Goal: Task Accomplishment & Management: Use online tool/utility

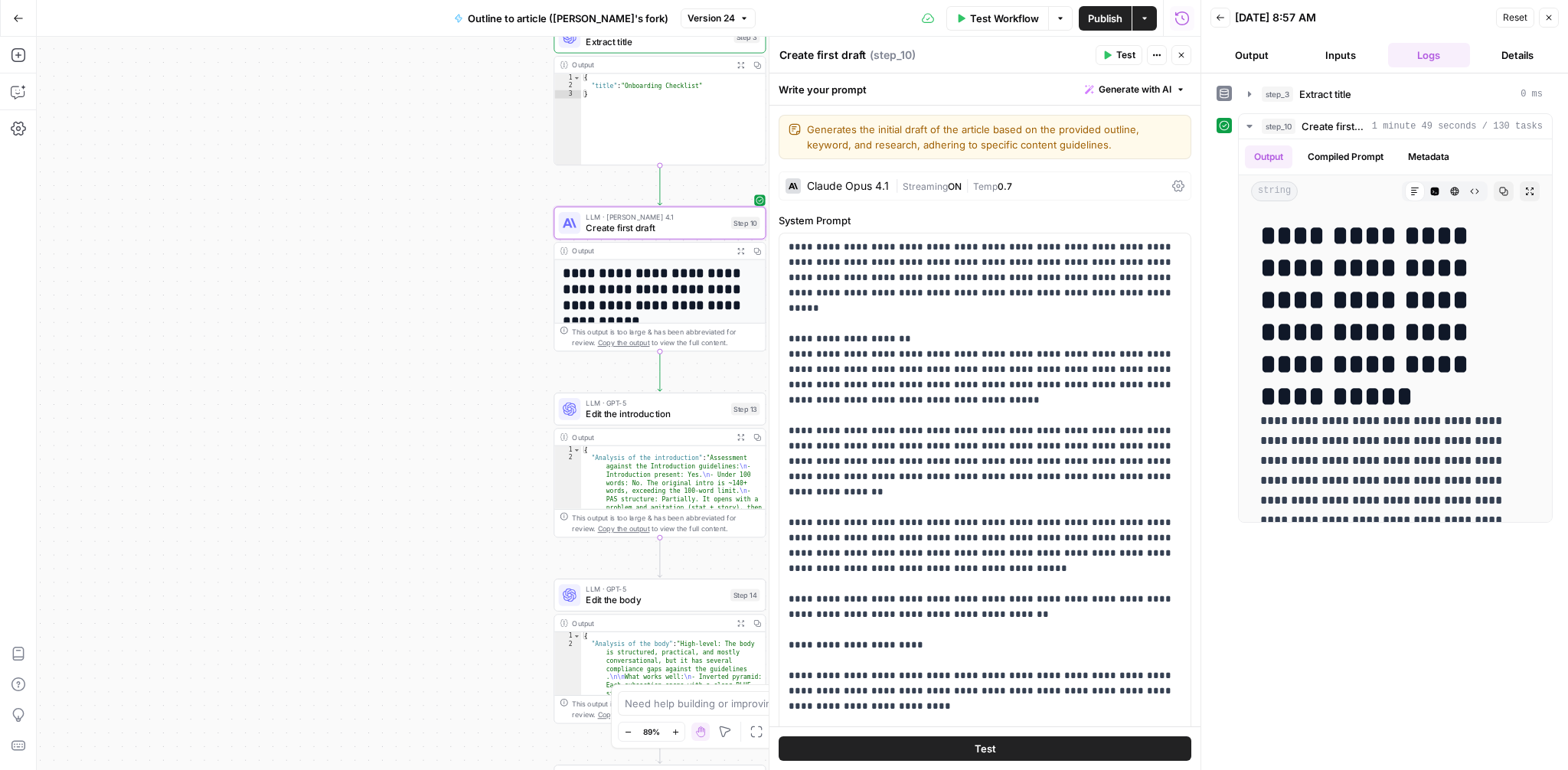
scroll to position [753, 0]
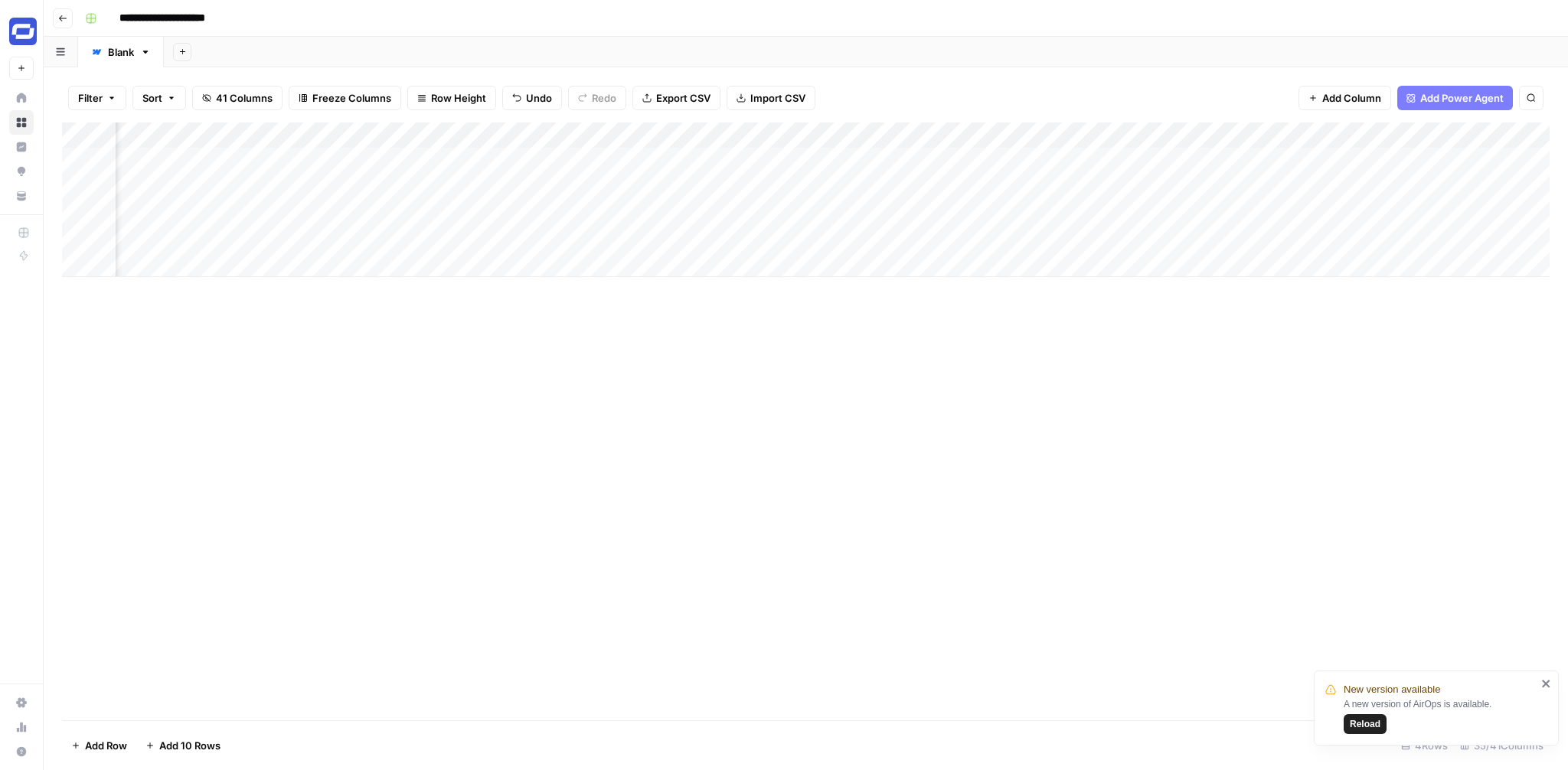
scroll to position [0, 2737]
click at [350, 212] on div "Add Column" at bounding box center [806, 199] width 1488 height 155
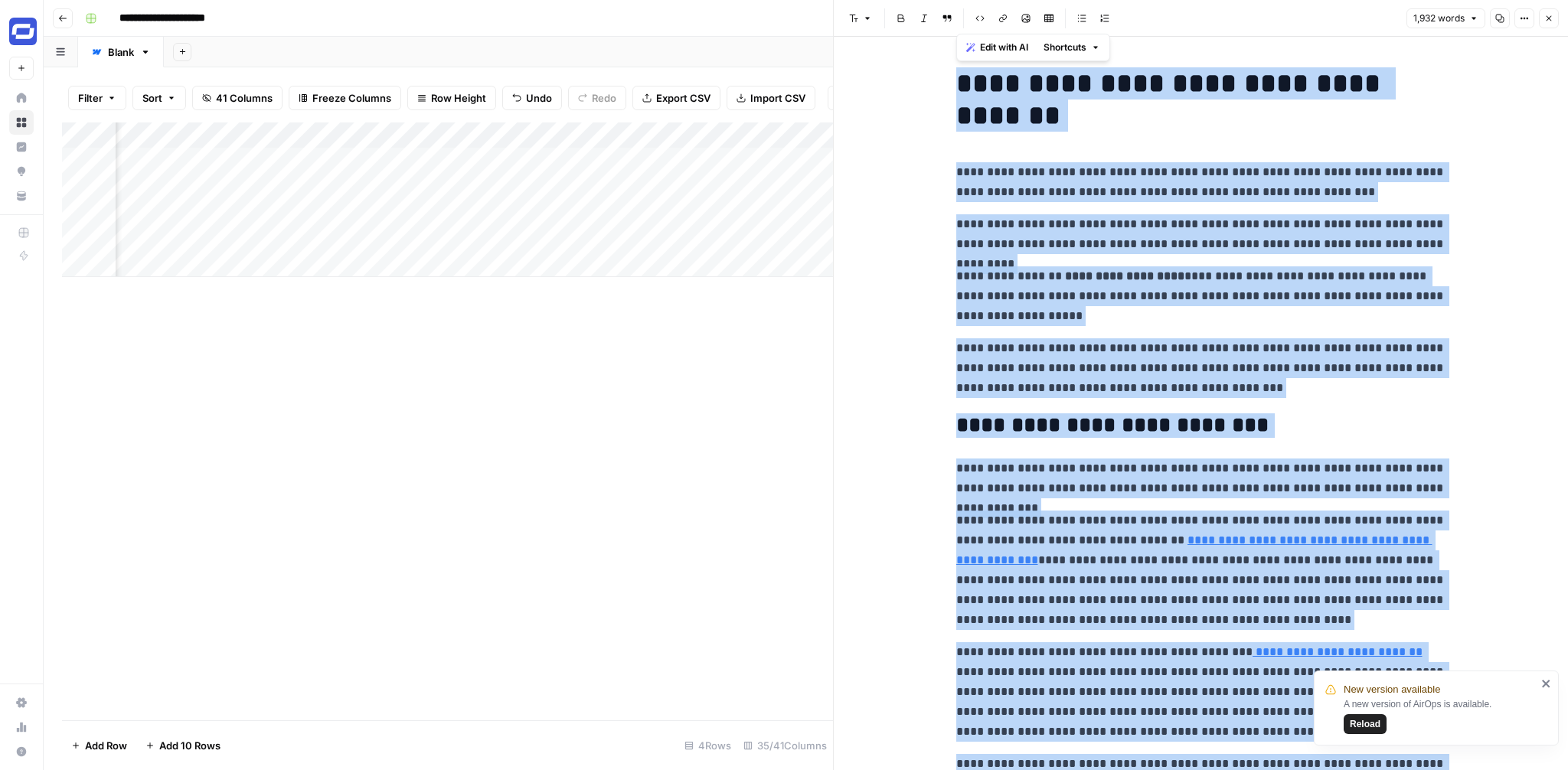
copy div "**********"
click at [1546, 26] on button "Close" at bounding box center [1549, 19] width 20 height 20
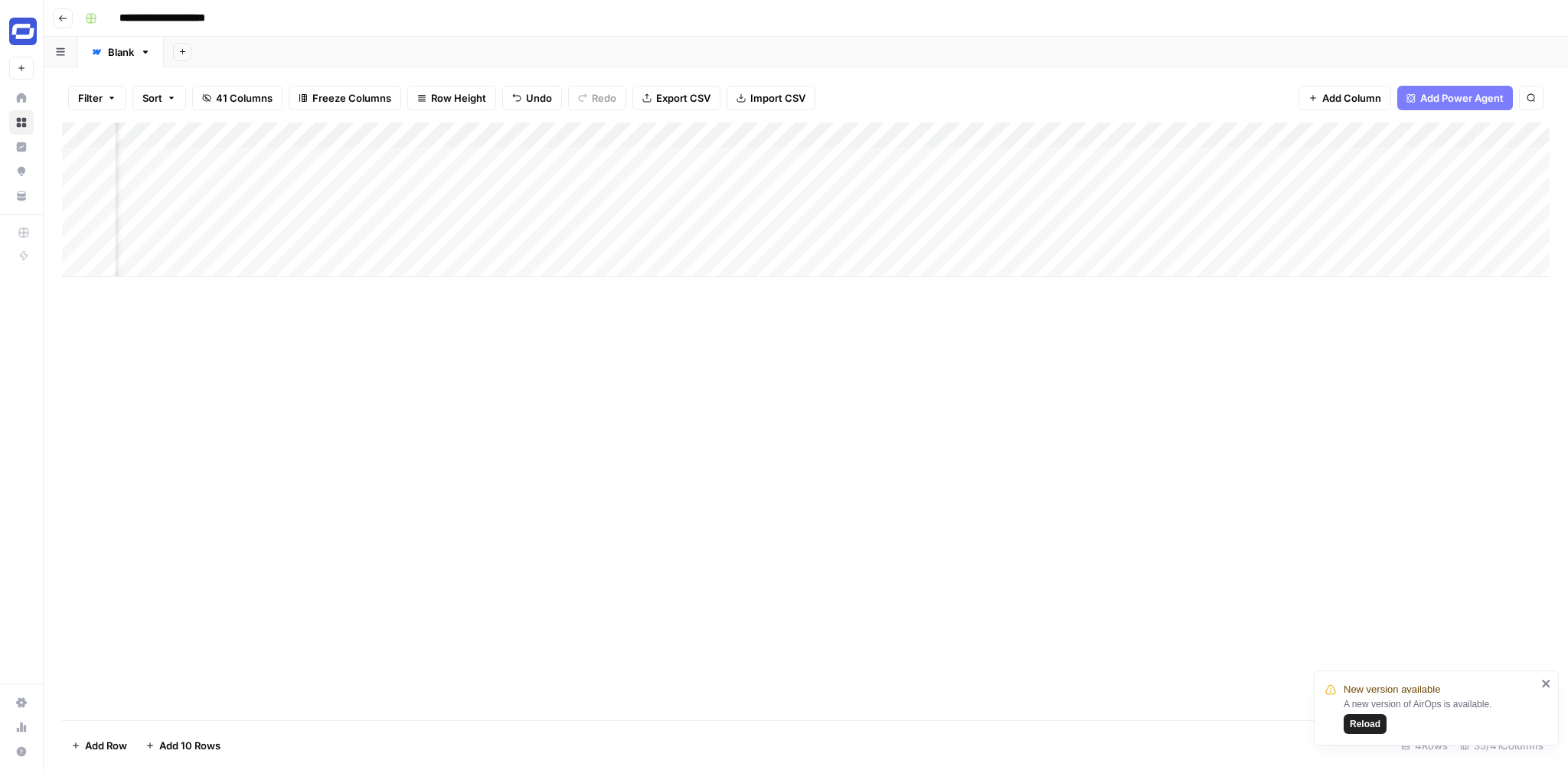
scroll to position [0, 4262]
click at [1495, 130] on span "Add Column" at bounding box center [1514, 135] width 53 height 14
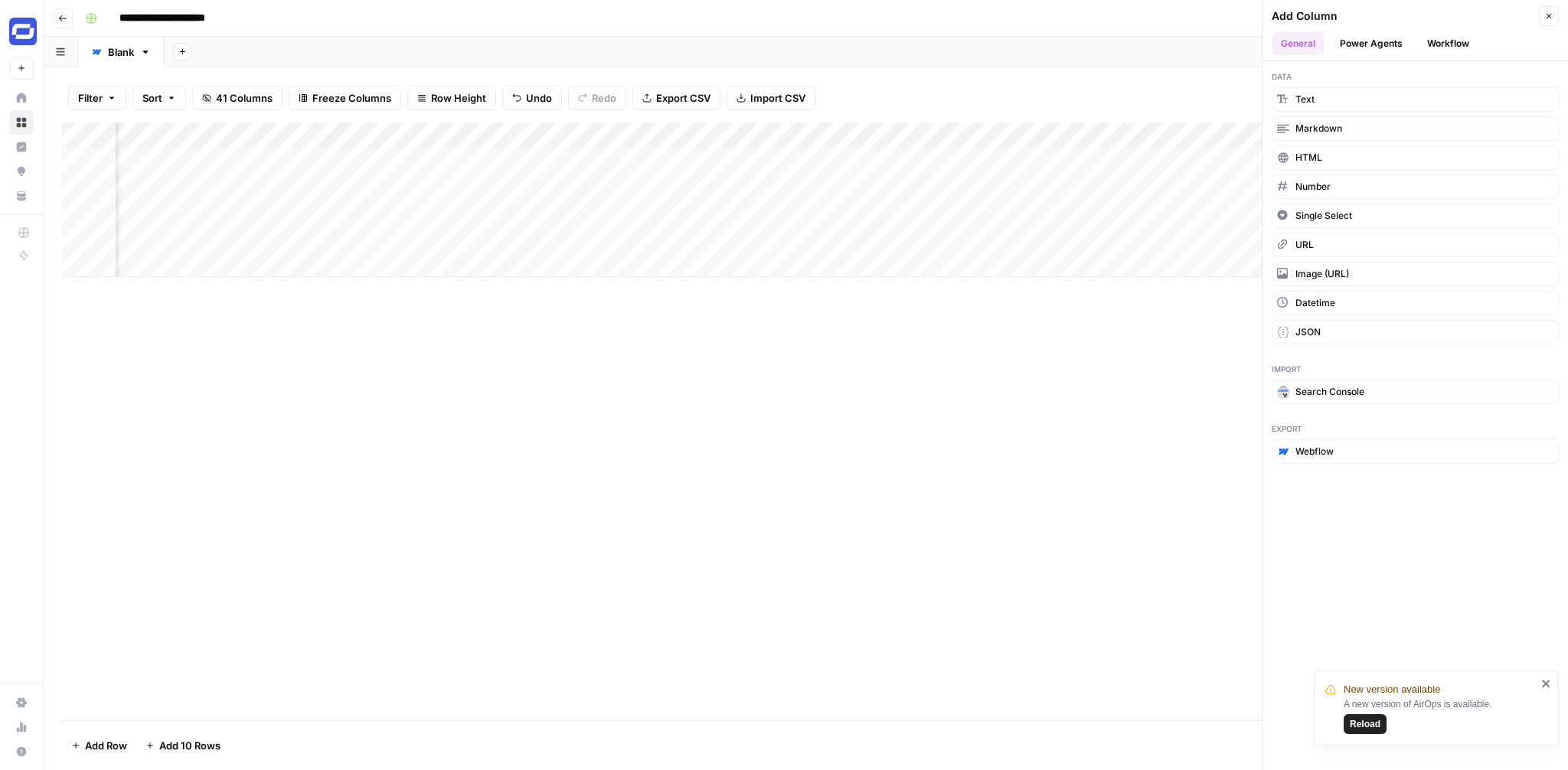
click at [1547, 687] on icon "close" at bounding box center [1547, 683] width 11 height 12
click at [1430, 41] on button "Workflow" at bounding box center [1448, 44] width 60 height 23
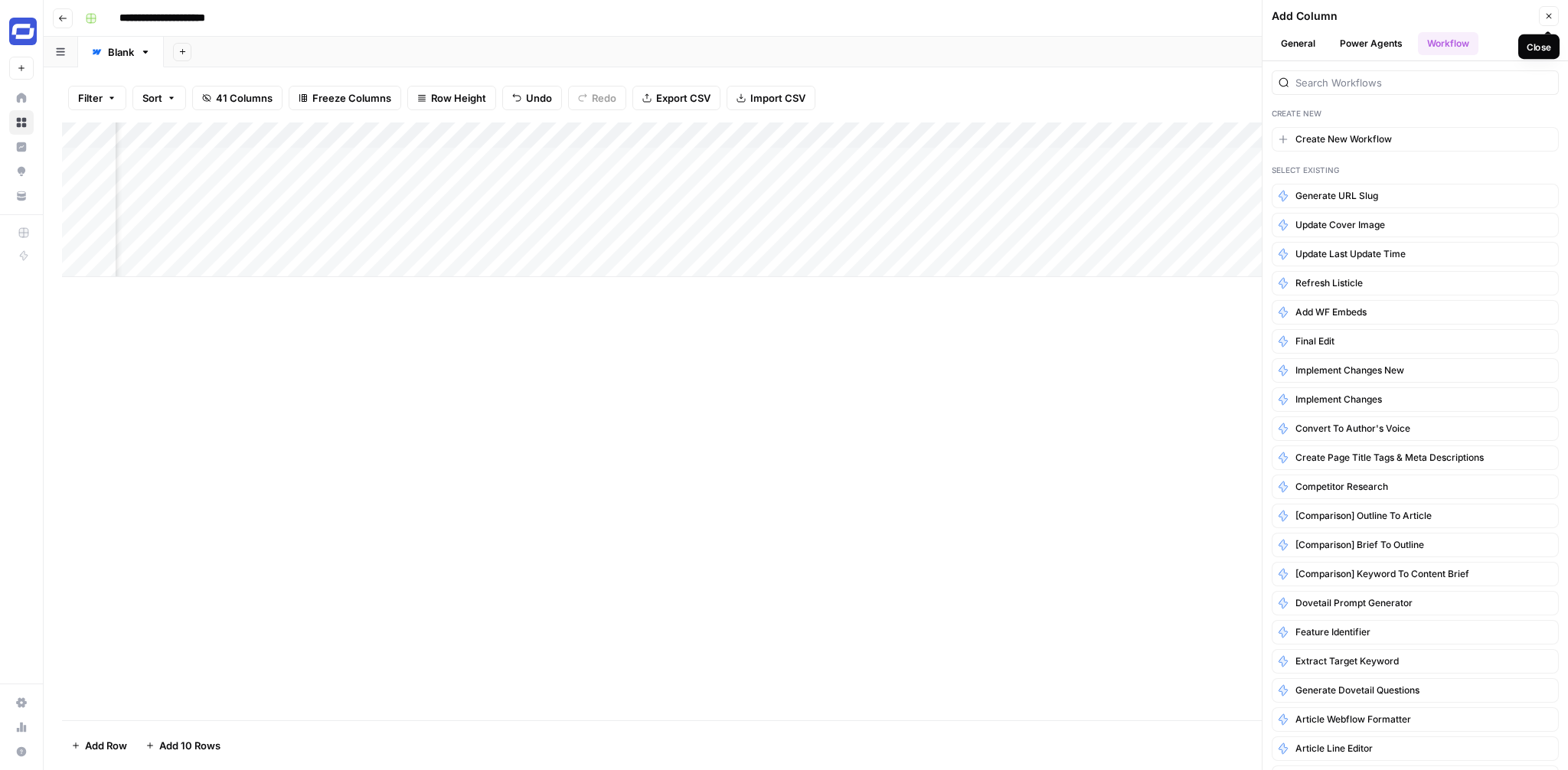
click at [1549, 15] on icon "button" at bounding box center [1549, 16] width 5 height 5
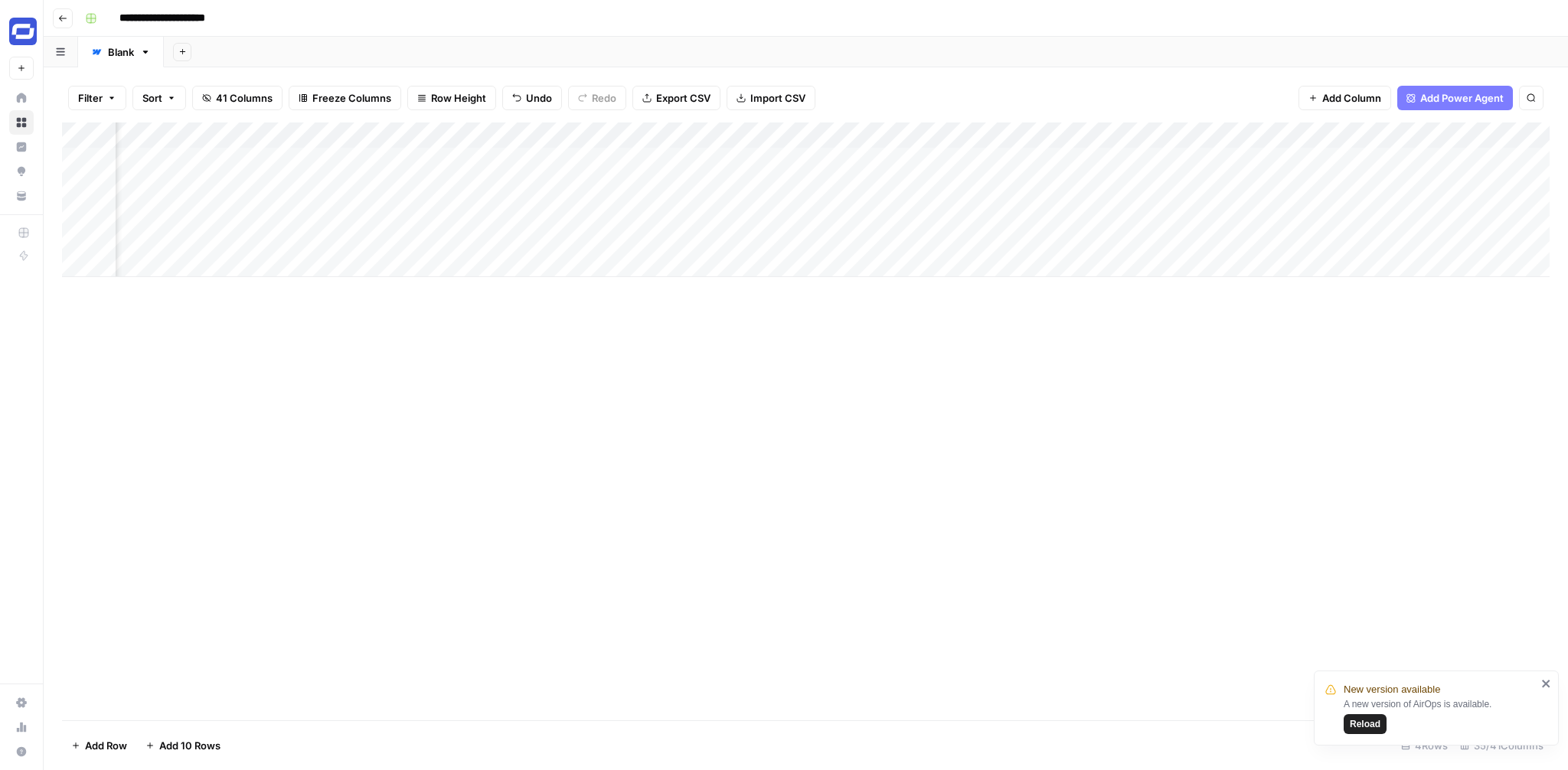
scroll to position [0, 1774]
click at [987, 210] on div "Add Column" at bounding box center [806, 199] width 1488 height 155
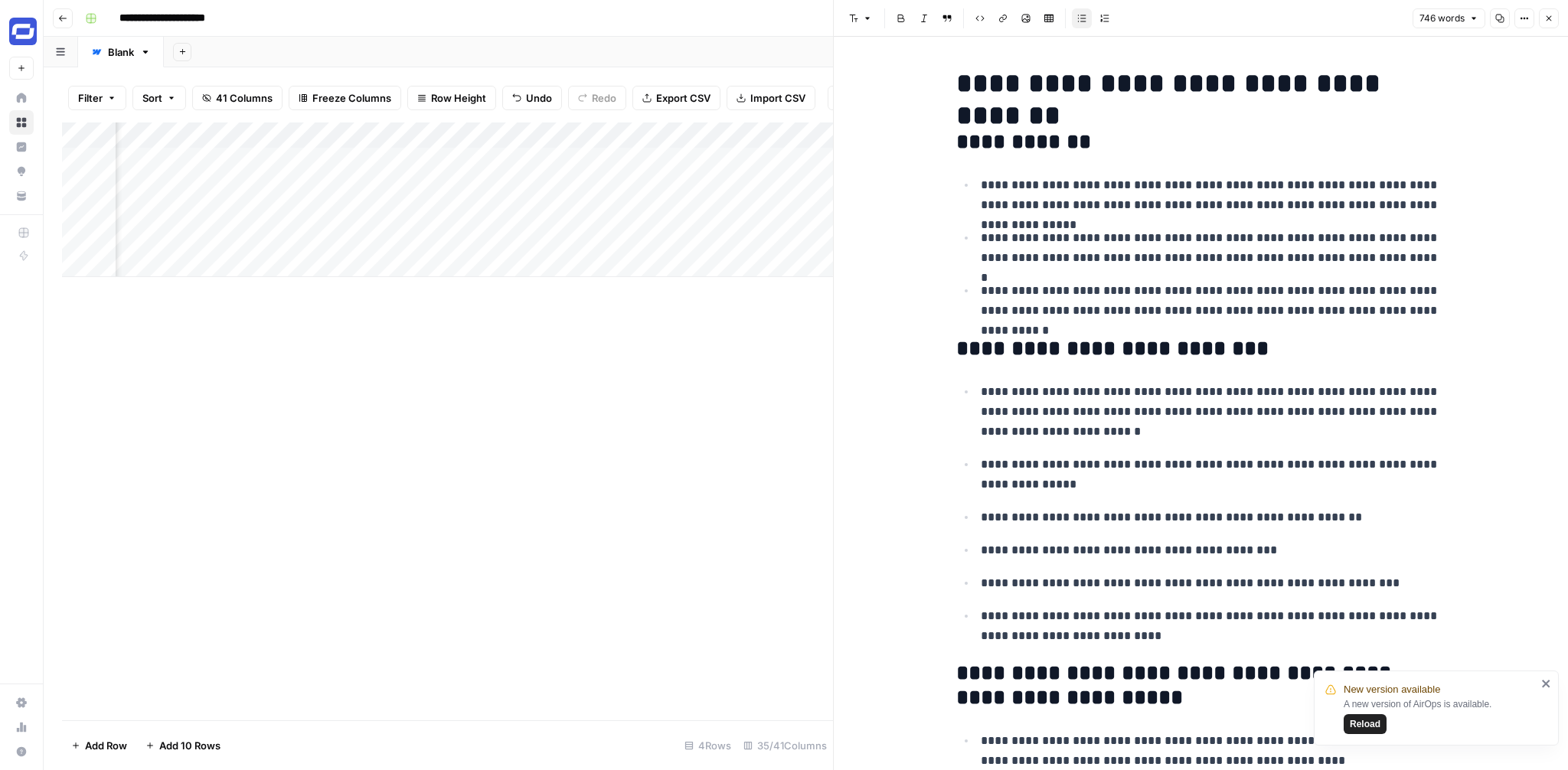
click at [1548, 19] on icon "button" at bounding box center [1549, 19] width 9 height 9
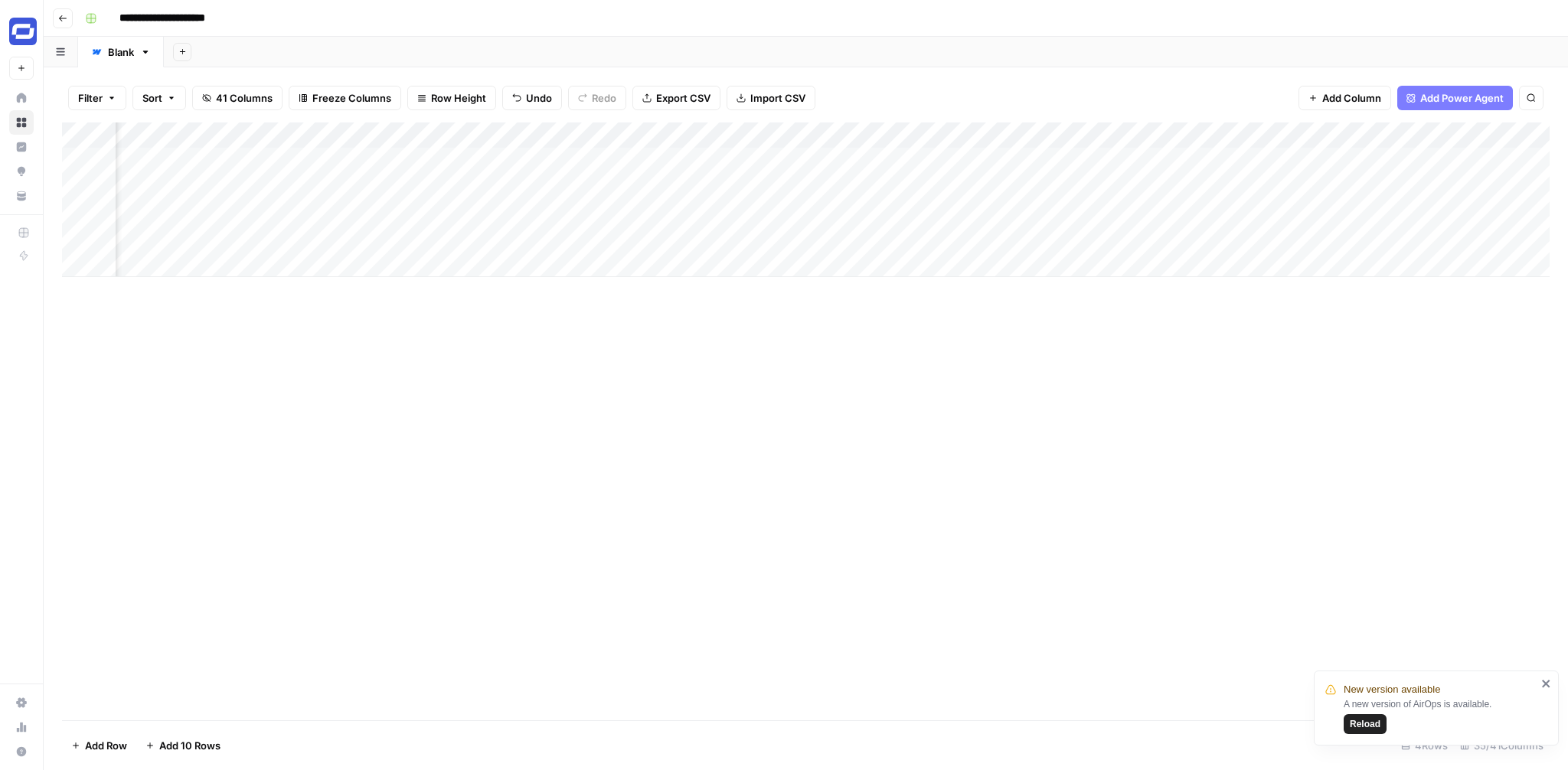
scroll to position [0, 2447]
click at [656, 209] on div "Add Column" at bounding box center [806, 199] width 1488 height 155
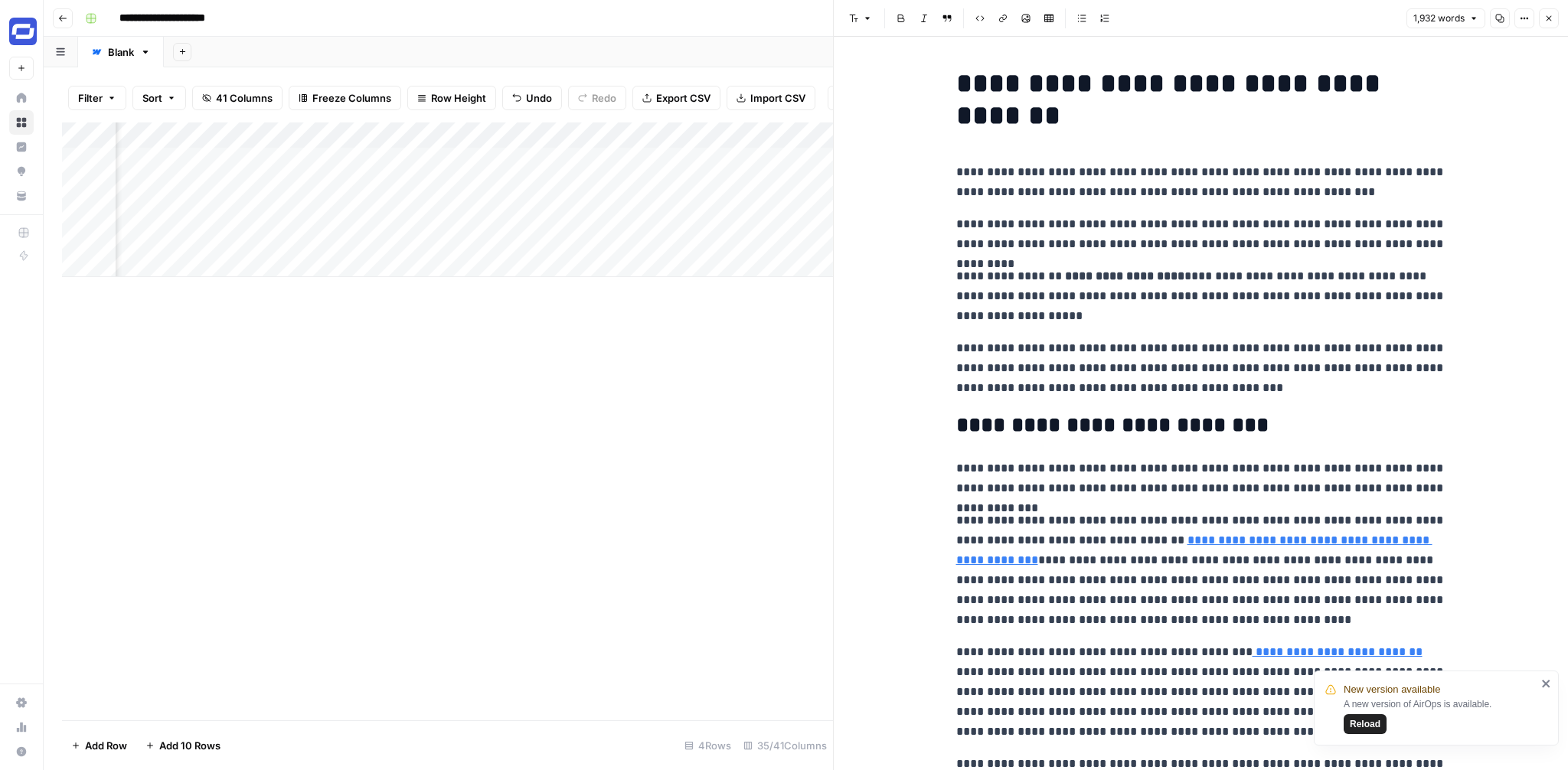
click at [1552, 14] on icon "button" at bounding box center [1549, 19] width 9 height 9
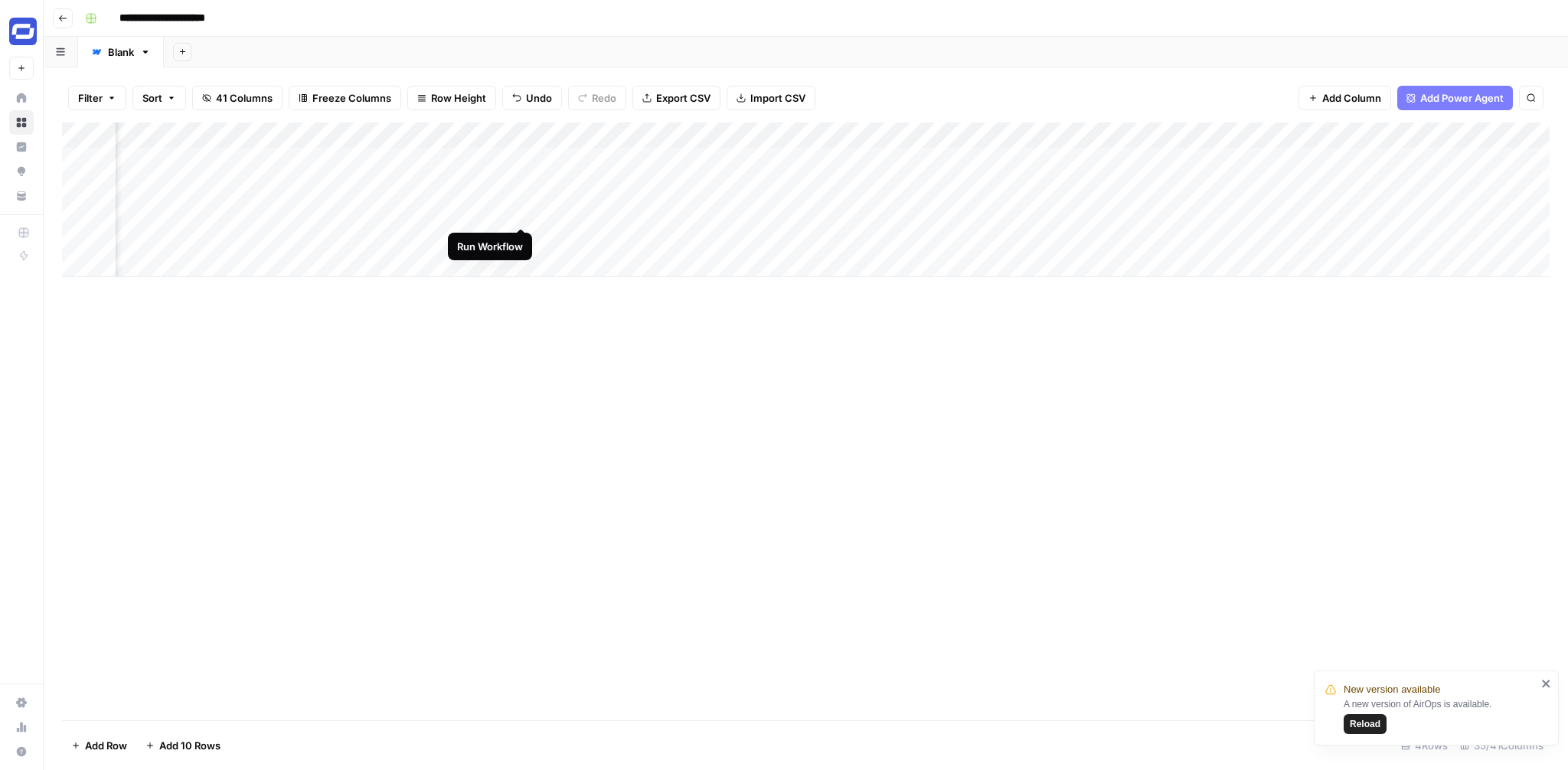
click at [521, 207] on div "Add Column" at bounding box center [806, 199] width 1488 height 155
click at [632, 211] on div "Add Column" at bounding box center [806, 199] width 1488 height 155
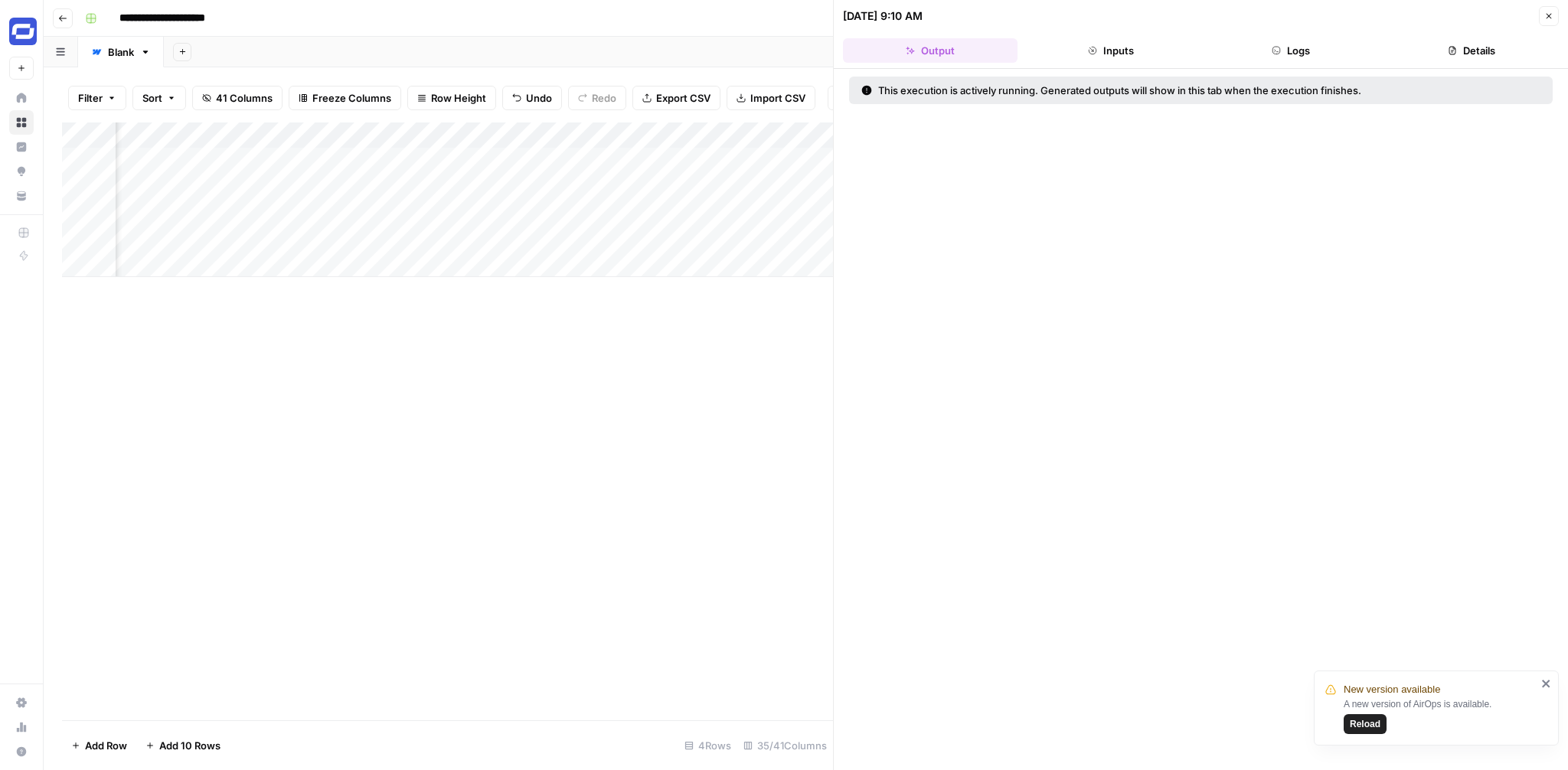
click at [1315, 40] on button "Logs" at bounding box center [1292, 51] width 175 height 25
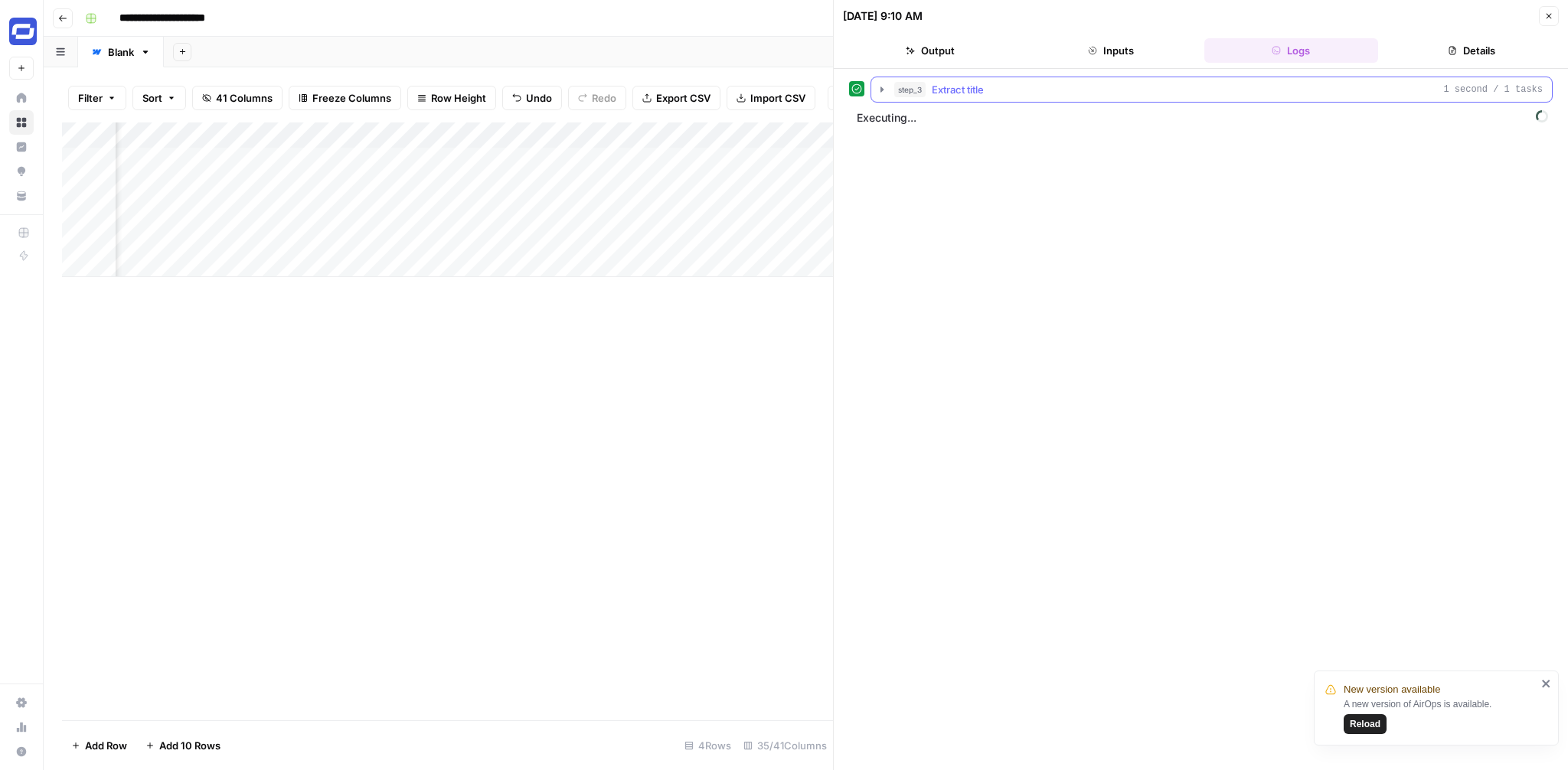
click at [883, 88] on icon "button" at bounding box center [882, 90] width 12 height 12
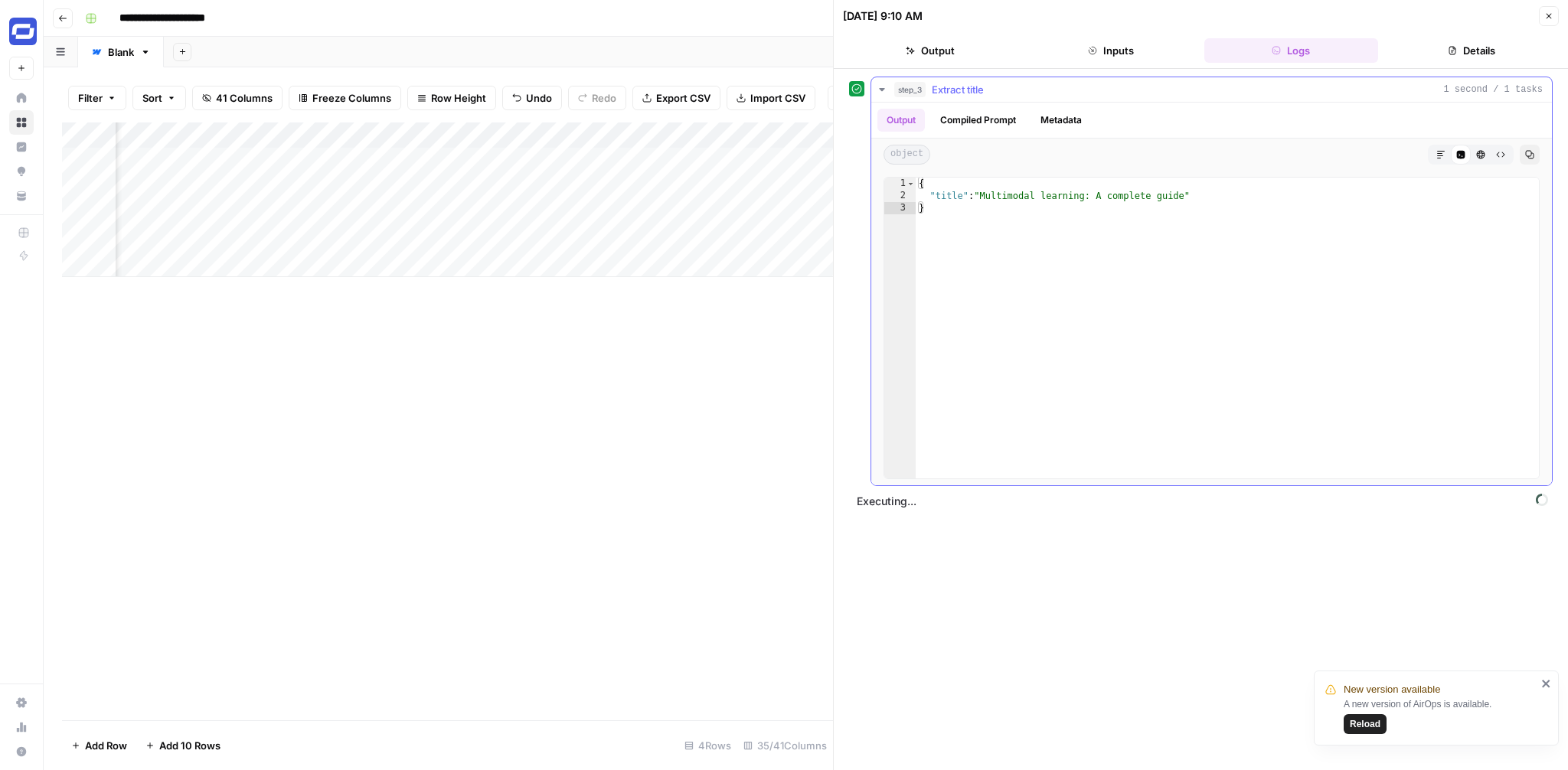
click at [883, 88] on icon "button" at bounding box center [881, 90] width 5 height 3
